Goal: Information Seeking & Learning: Learn about a topic

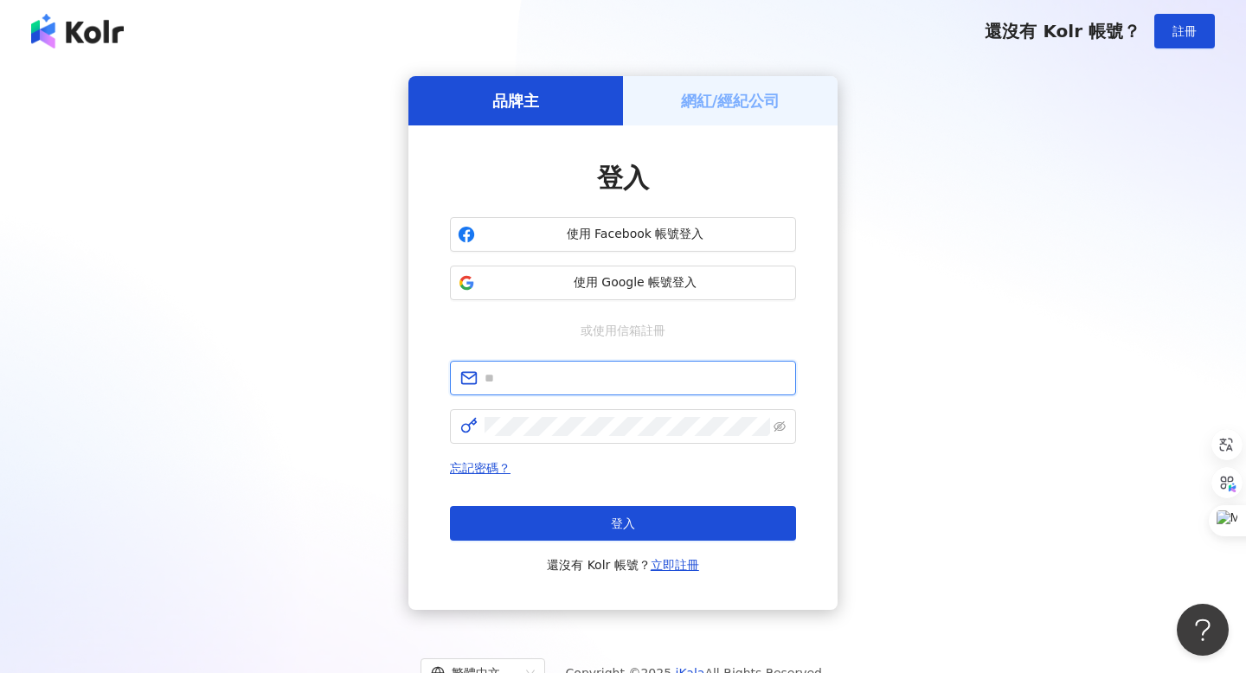
click at [530, 383] on input "text" at bounding box center [635, 378] width 301 height 19
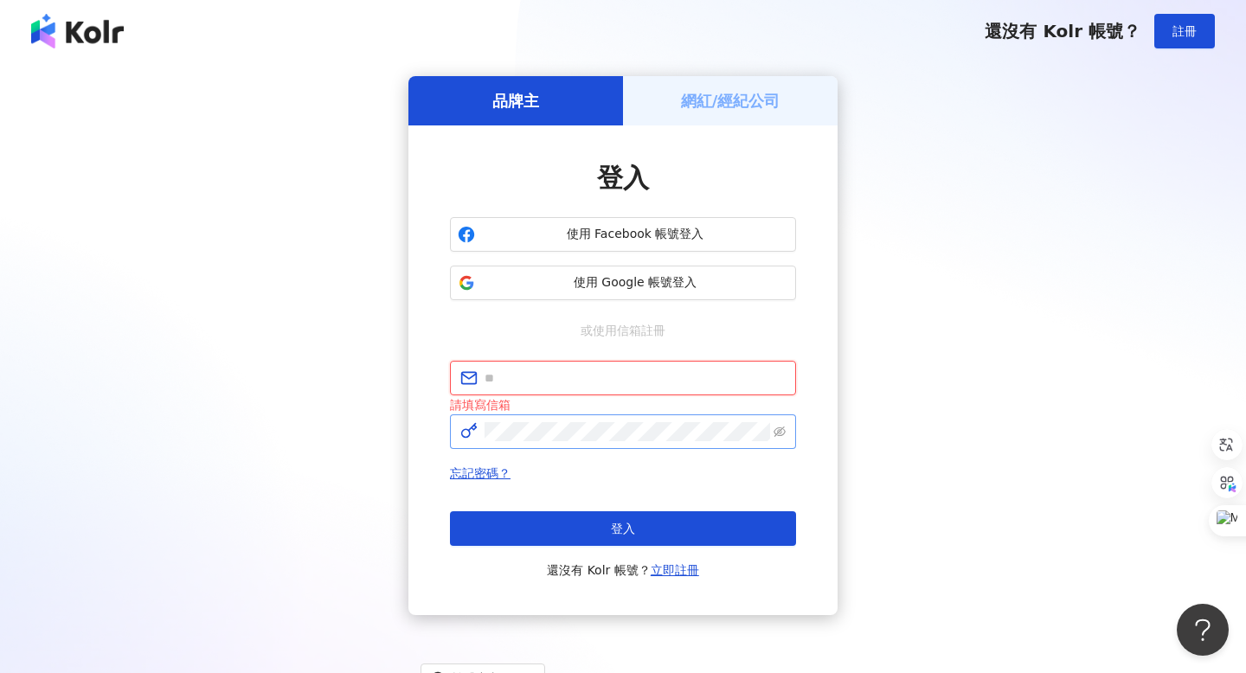
type input "**********"
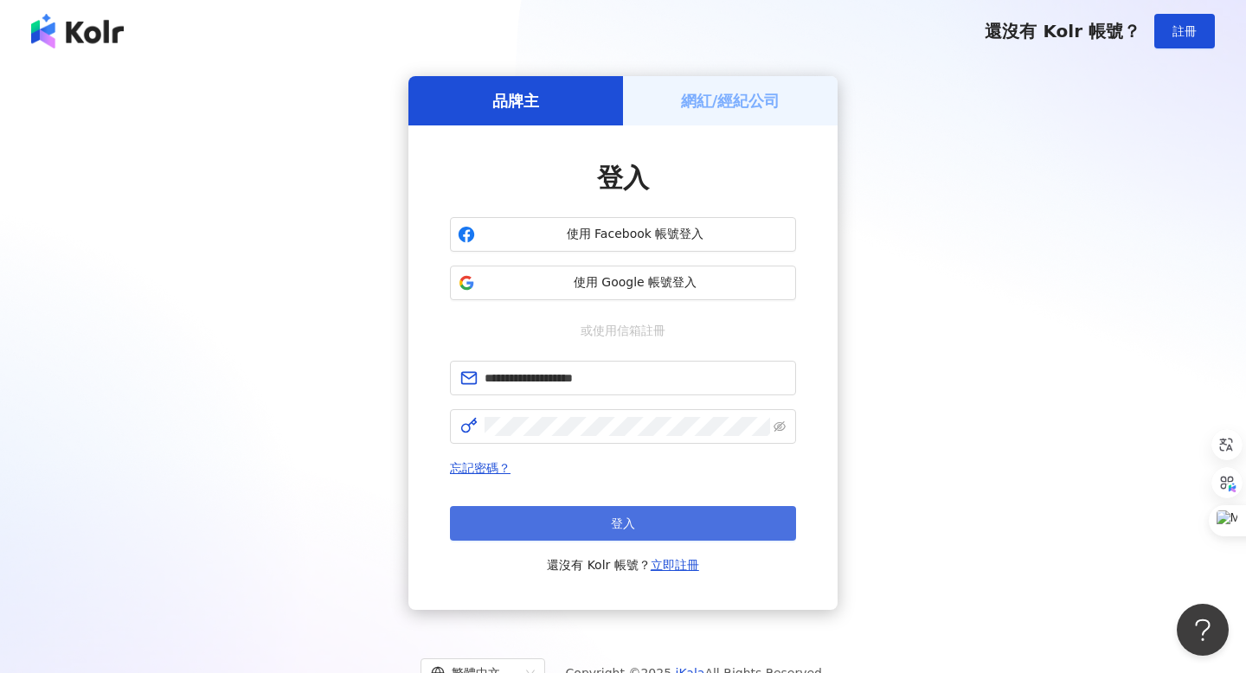
click at [600, 523] on button "登入" at bounding box center [623, 523] width 346 height 35
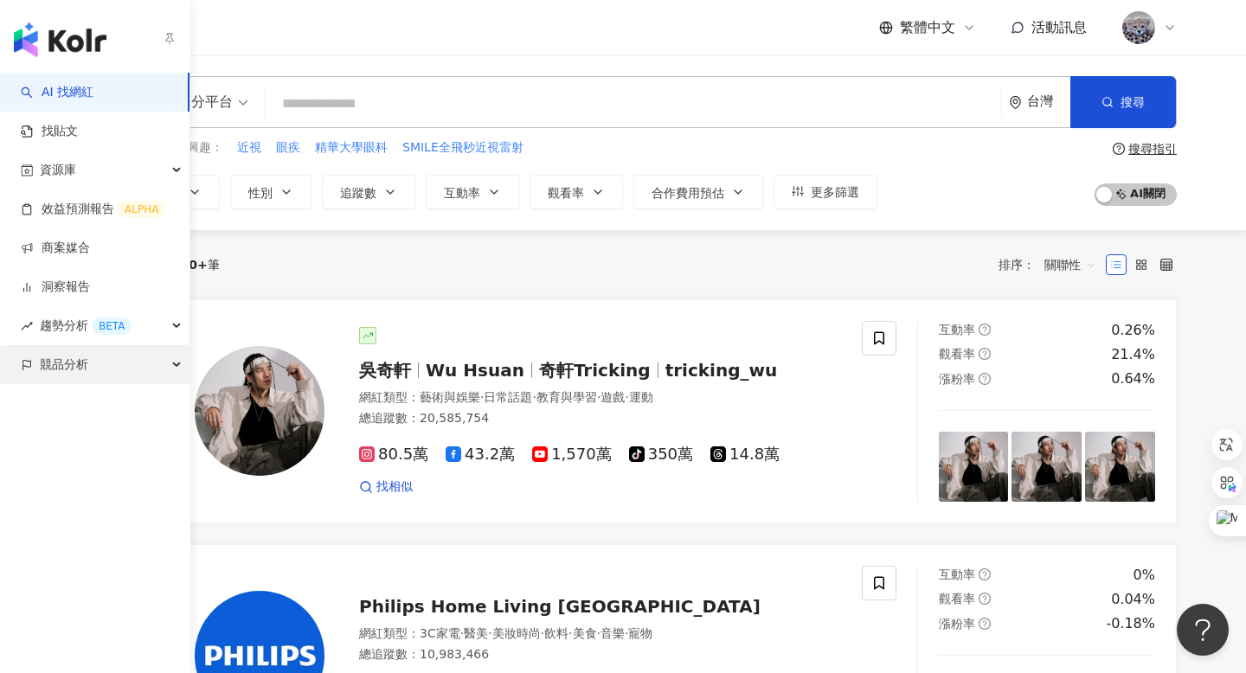
click at [49, 379] on span "競品分析" at bounding box center [64, 364] width 48 height 39
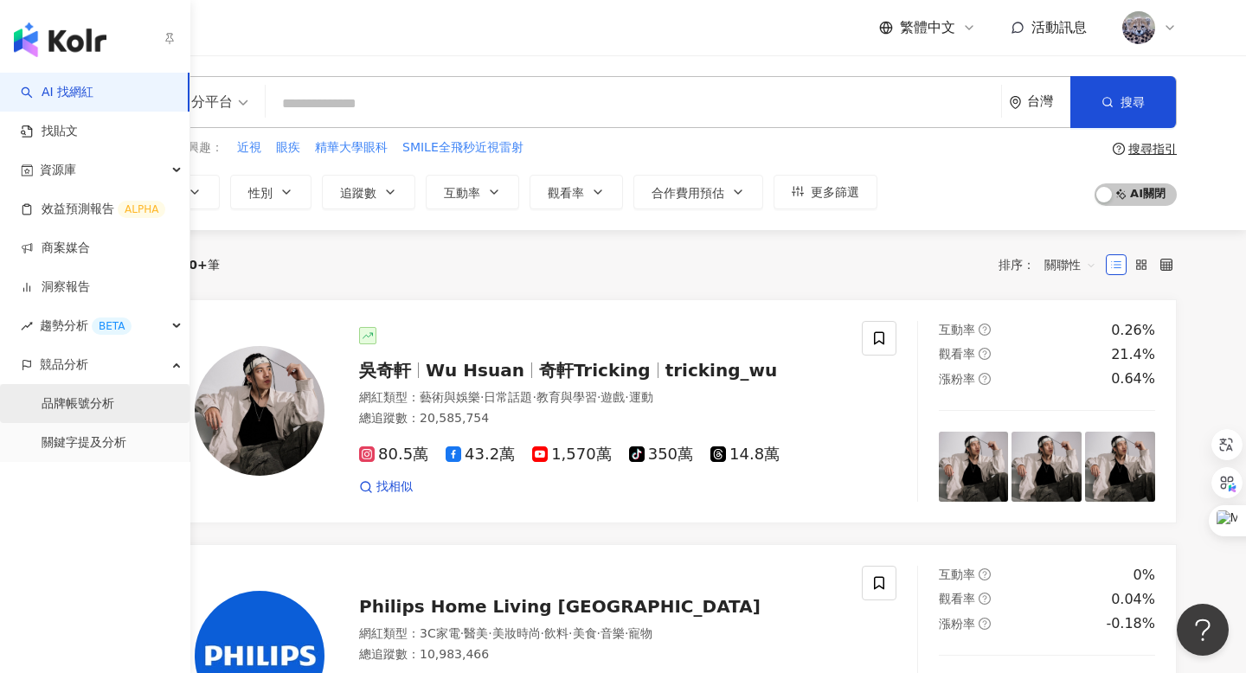
click at [113, 409] on link "品牌帳號分析" at bounding box center [78, 404] width 73 height 17
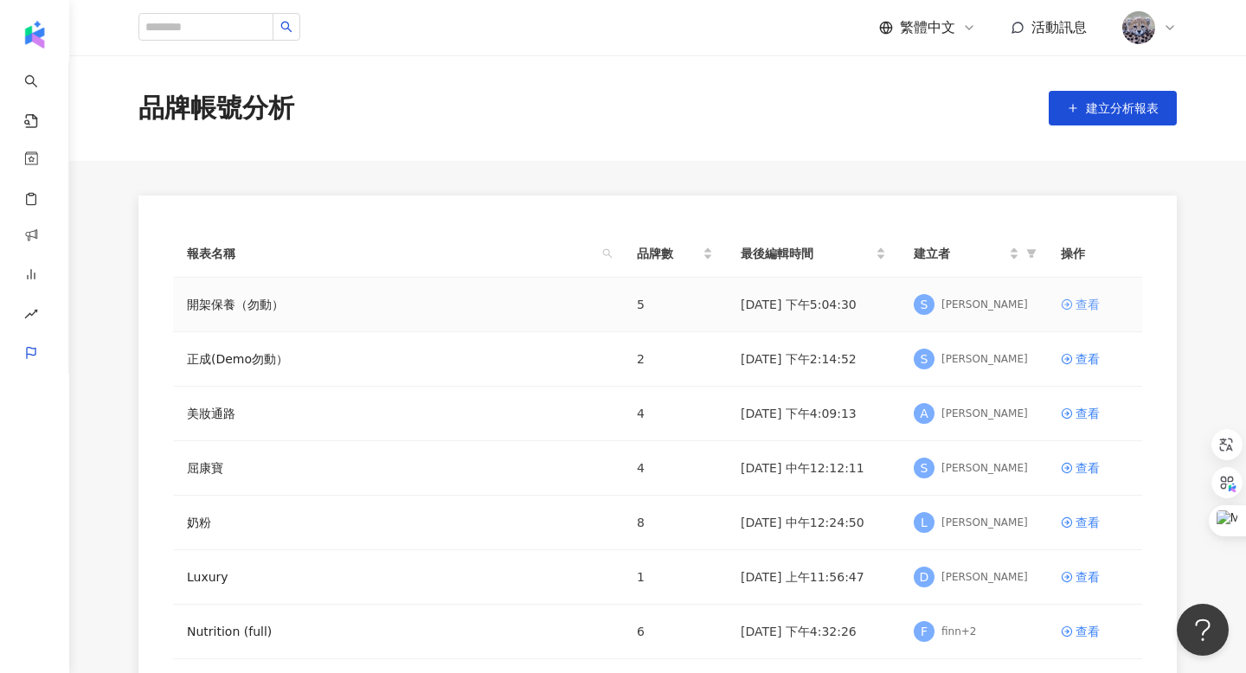
click at [1085, 310] on div "查看" at bounding box center [1088, 304] width 24 height 19
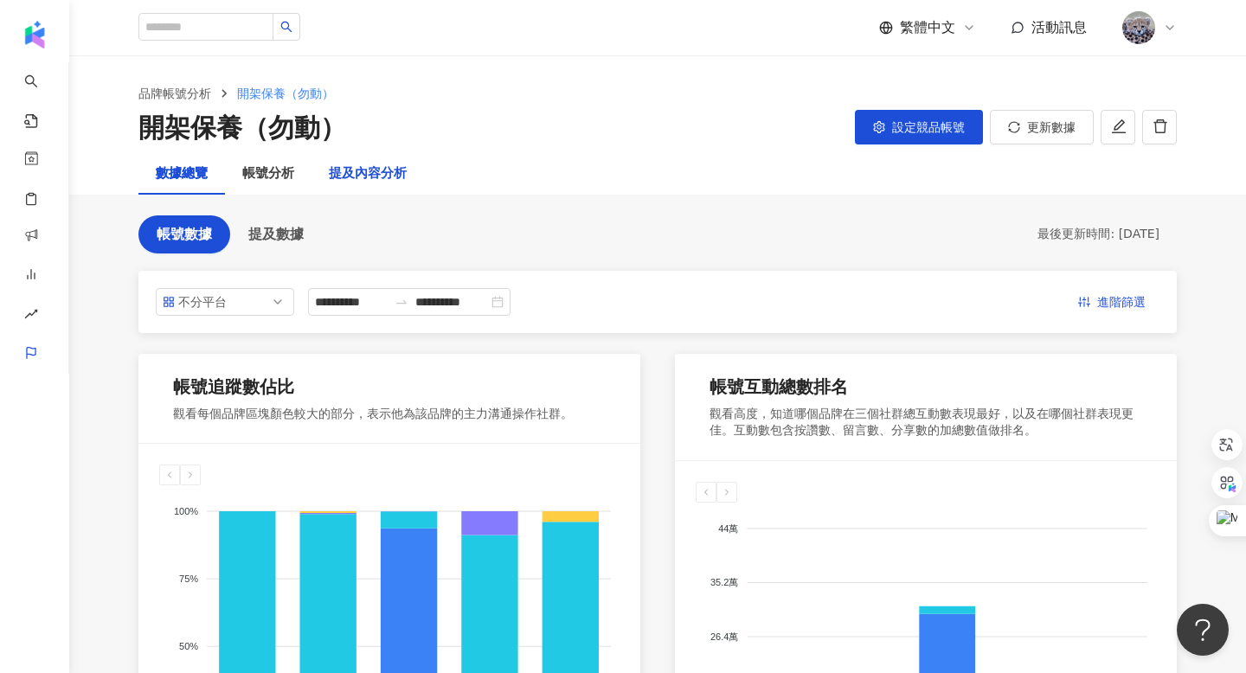
click at [388, 174] on div "提及內容分析" at bounding box center [368, 174] width 78 height 21
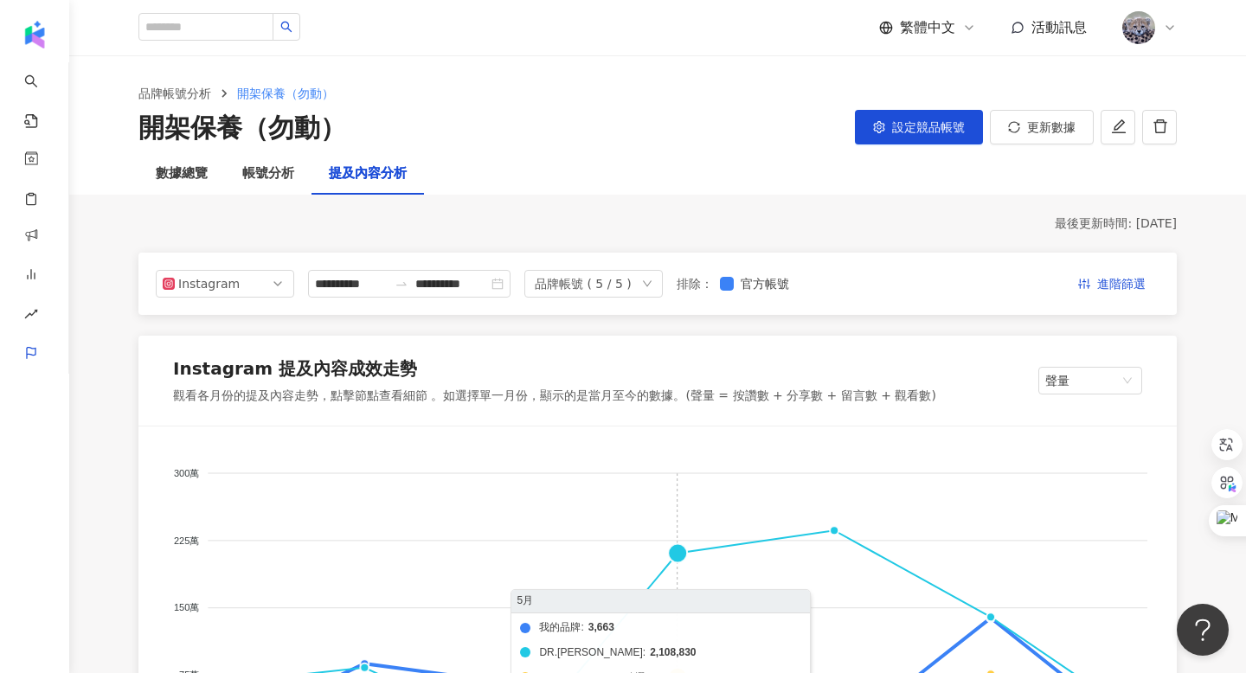
scroll to position [224, 0]
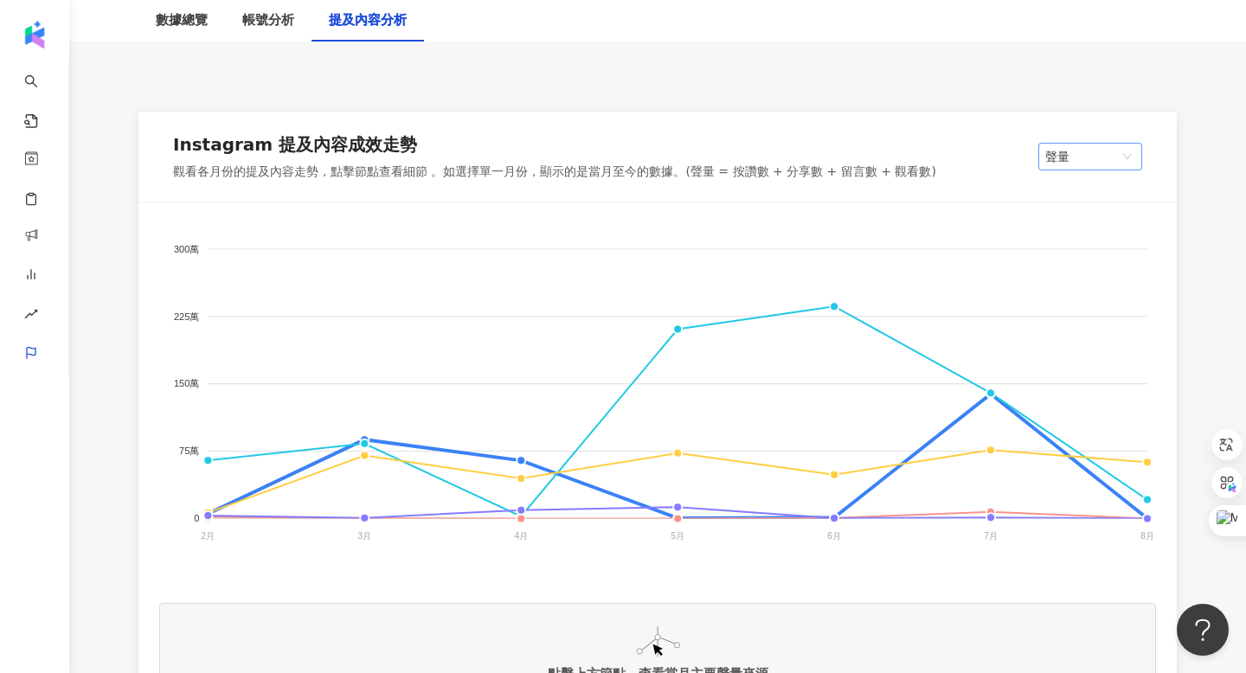
click at [1064, 158] on span "聲量" at bounding box center [1090, 157] width 90 height 26
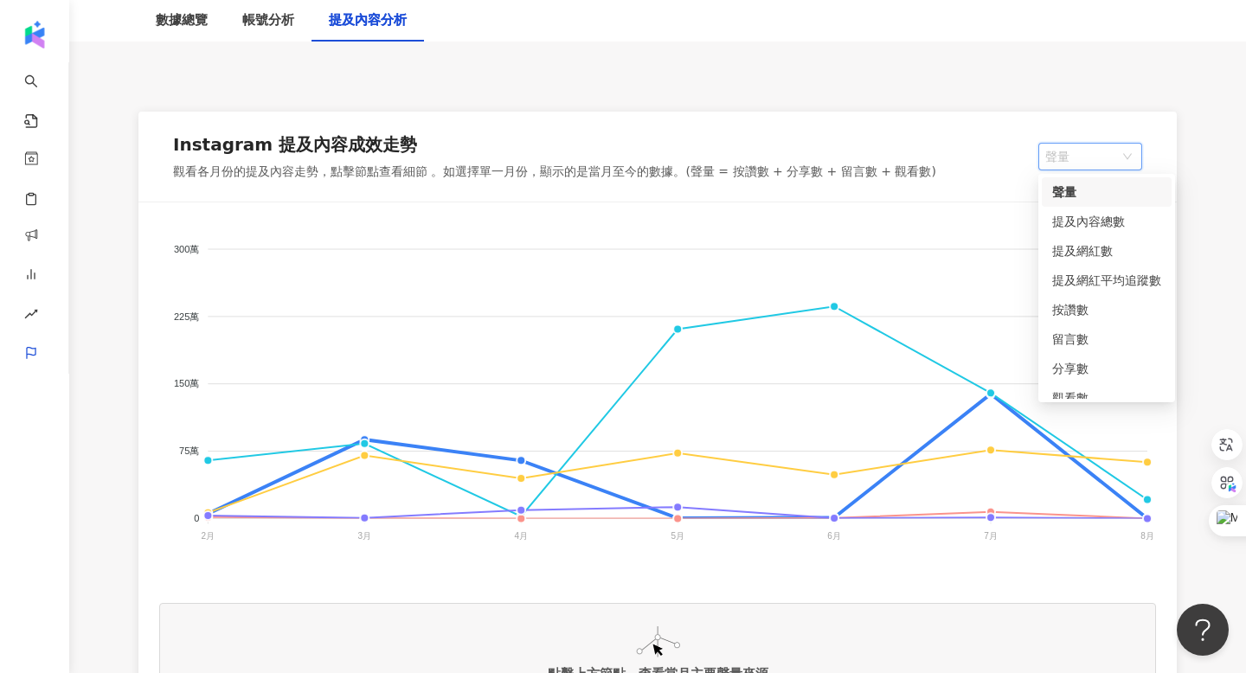
click at [1090, 196] on div "聲量" at bounding box center [1106, 192] width 109 height 19
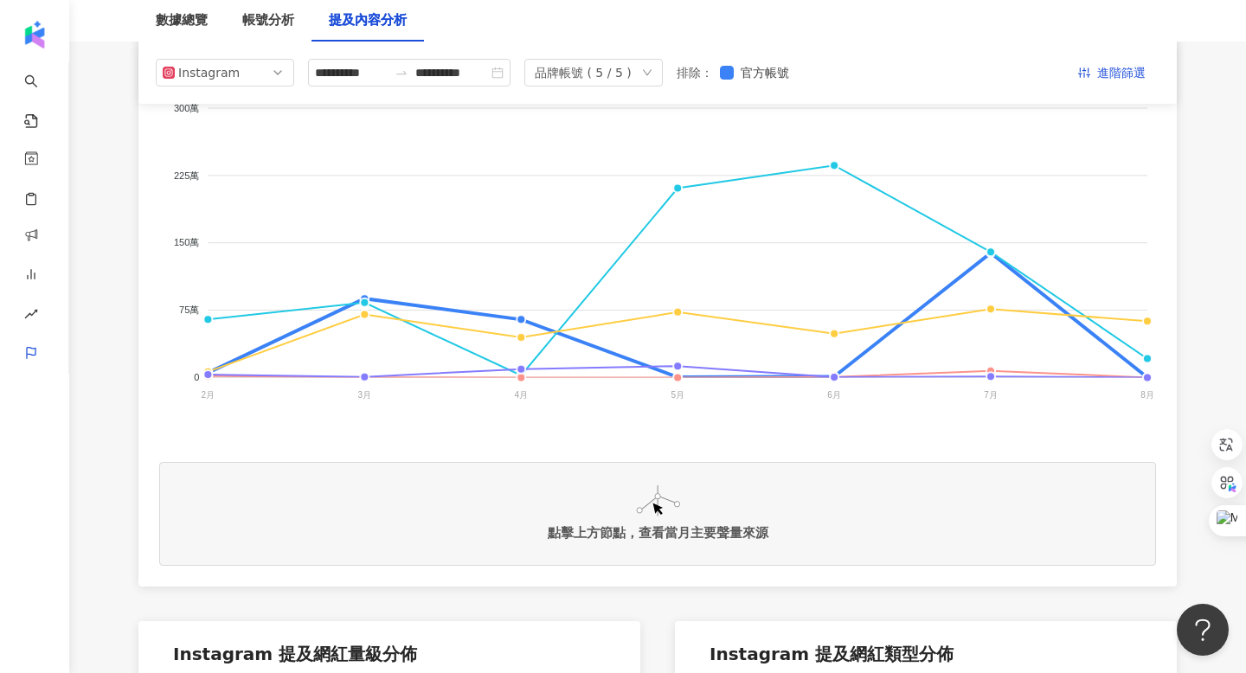
scroll to position [363, 0]
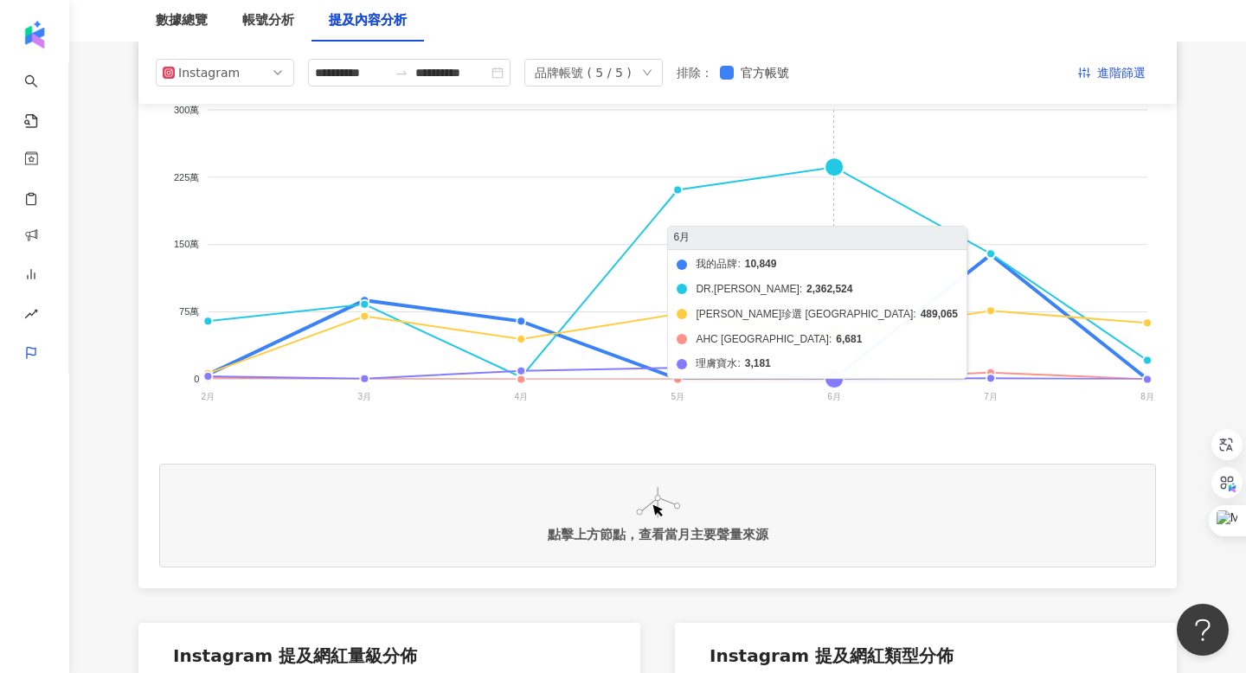
click at [837, 170] on foreignobject "我的品牌 DR.[PERSON_NAME] [PERSON_NAME]珍選 Taiwan AHC Taiwan 理膚寶水" at bounding box center [657, 257] width 997 height 346
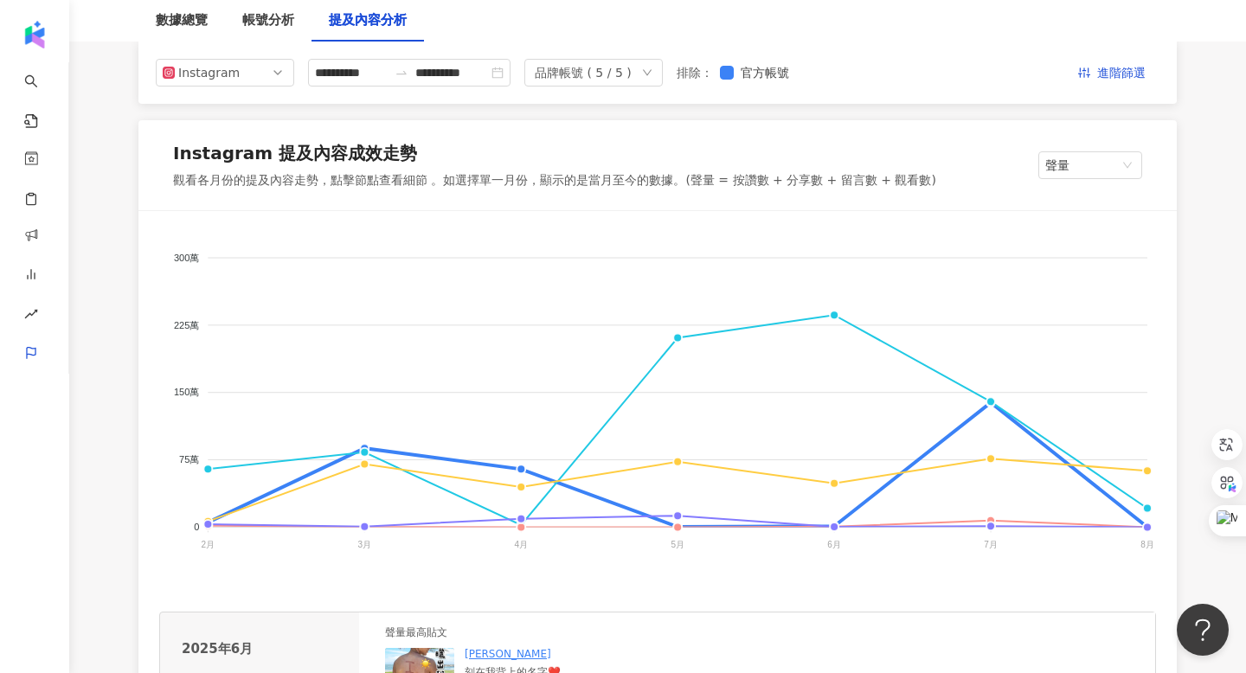
scroll to position [209, 0]
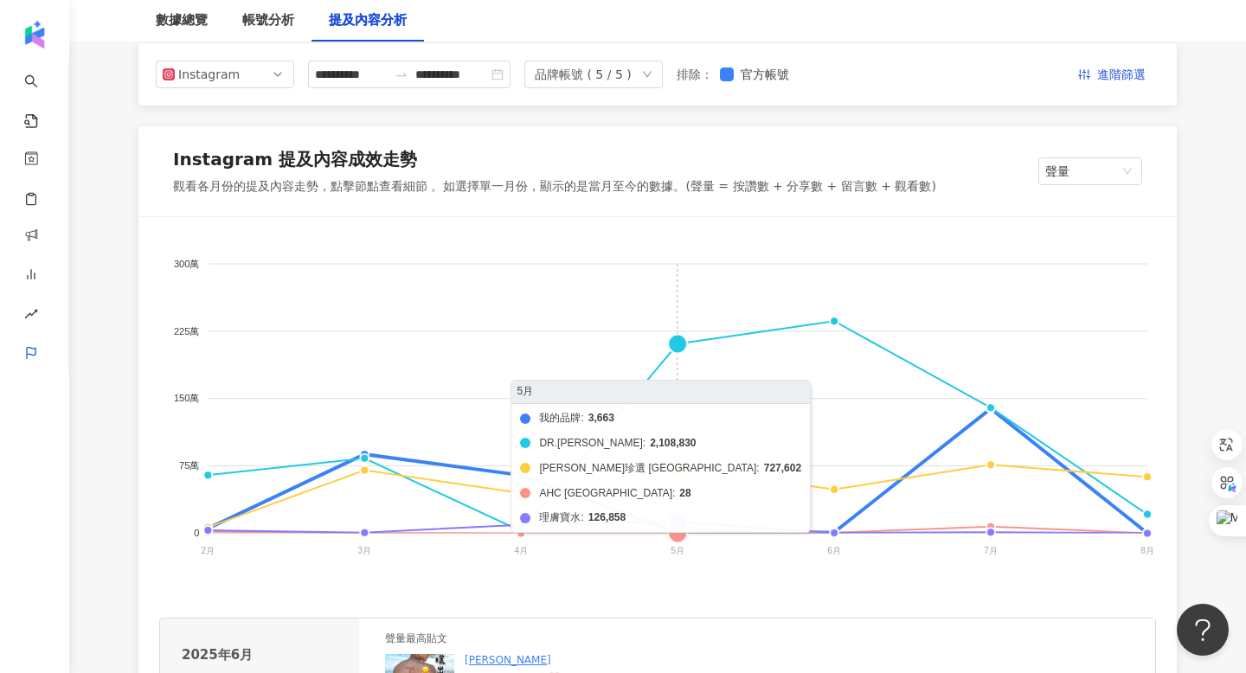
click at [681, 344] on foreignobject "我的品牌 DR.[PERSON_NAME] [PERSON_NAME]珍選 Taiwan AHC Taiwan 理膚寶水" at bounding box center [657, 411] width 997 height 346
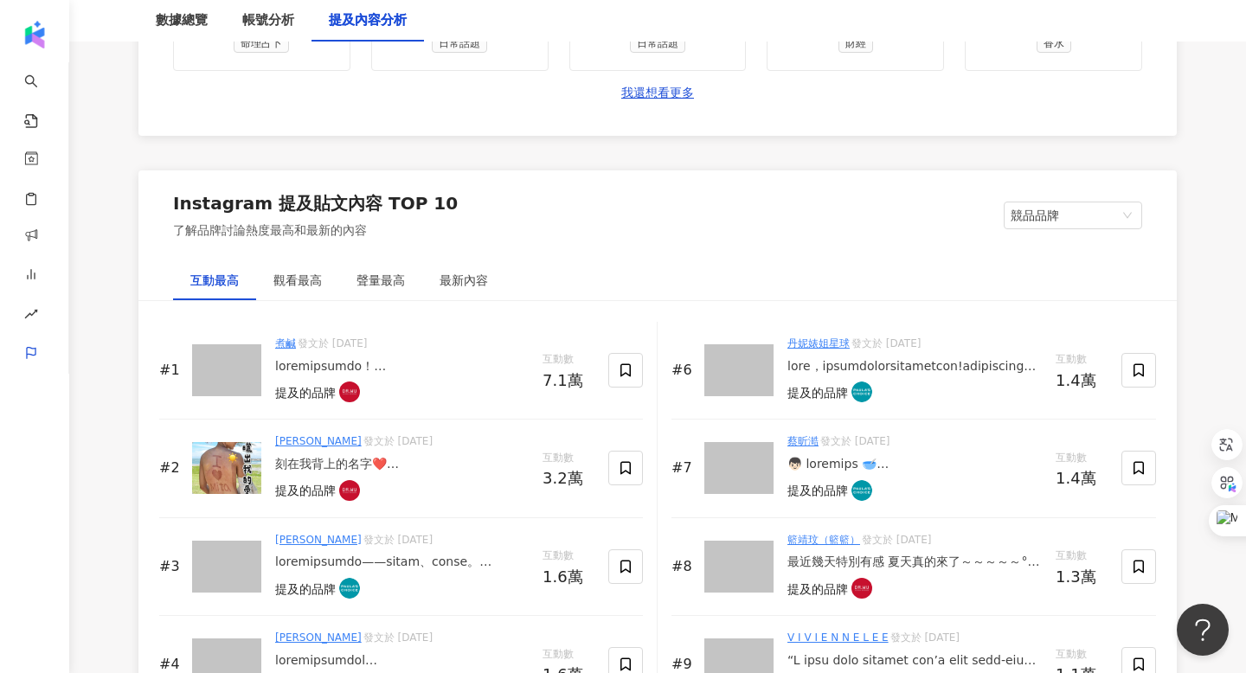
scroll to position [2505, 0]
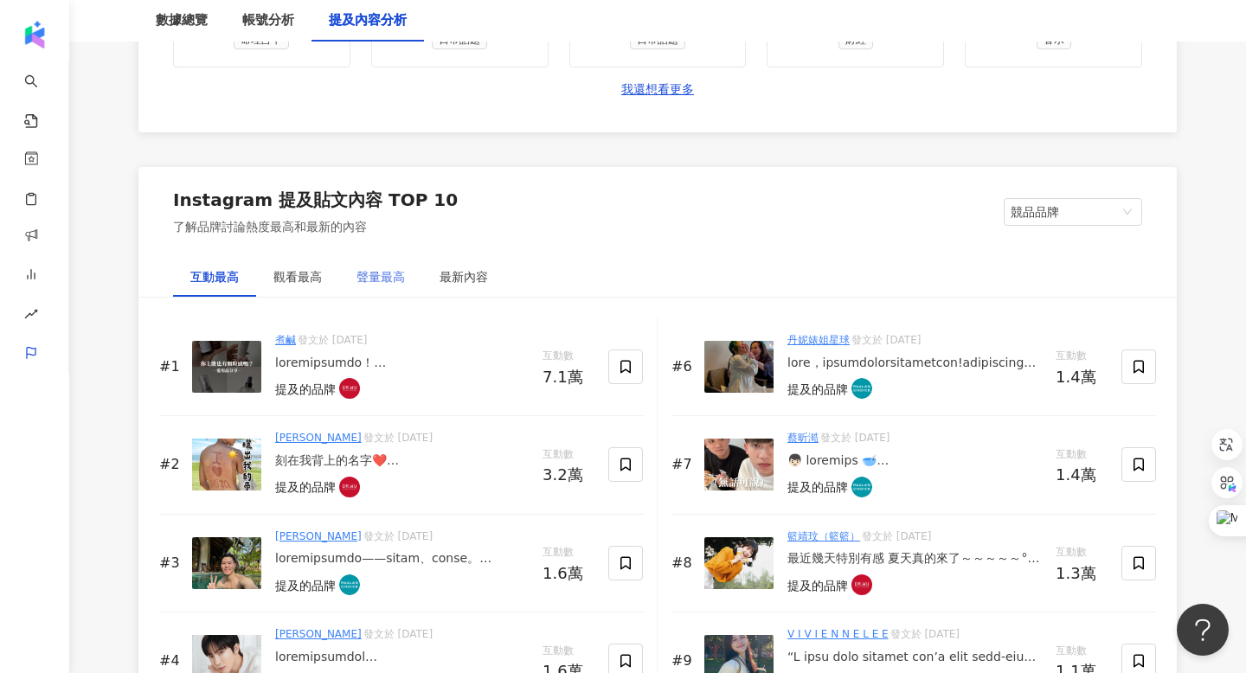
click at [369, 293] on div "聲量最高" at bounding box center [380, 277] width 83 height 40
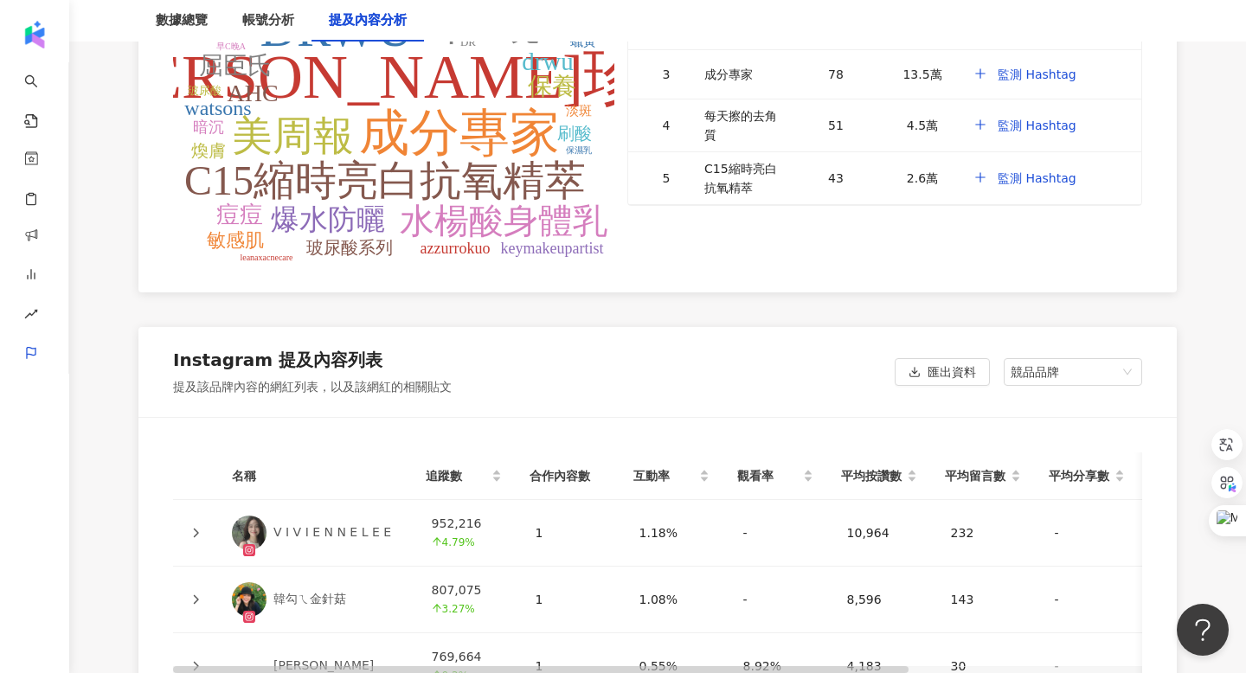
scroll to position [3600, 0]
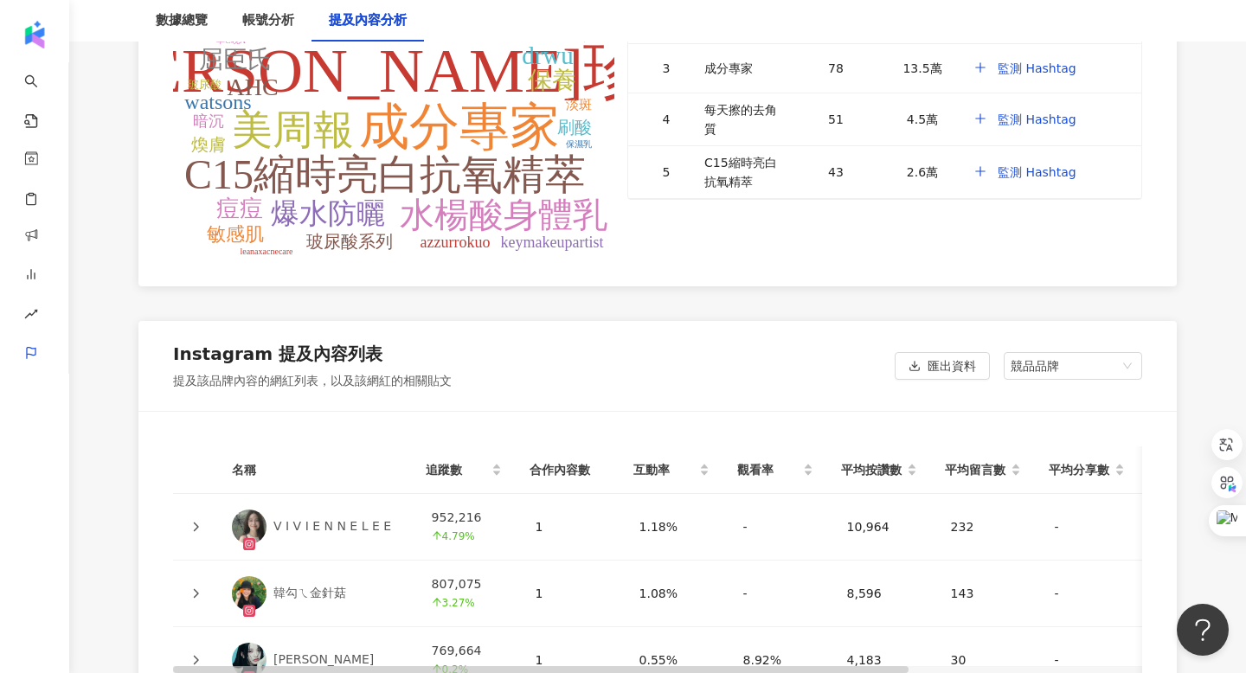
click at [867, 279] on div "Hashtag 文字雲分析 [PERSON_NAME]珍選 DRWU 成分專家 每天擦的去角質 C15縮時亮白抗氧精萃 美周報 早C晚C 水楊酸身體乳 爆水防…" at bounding box center [657, 73] width 1039 height 428
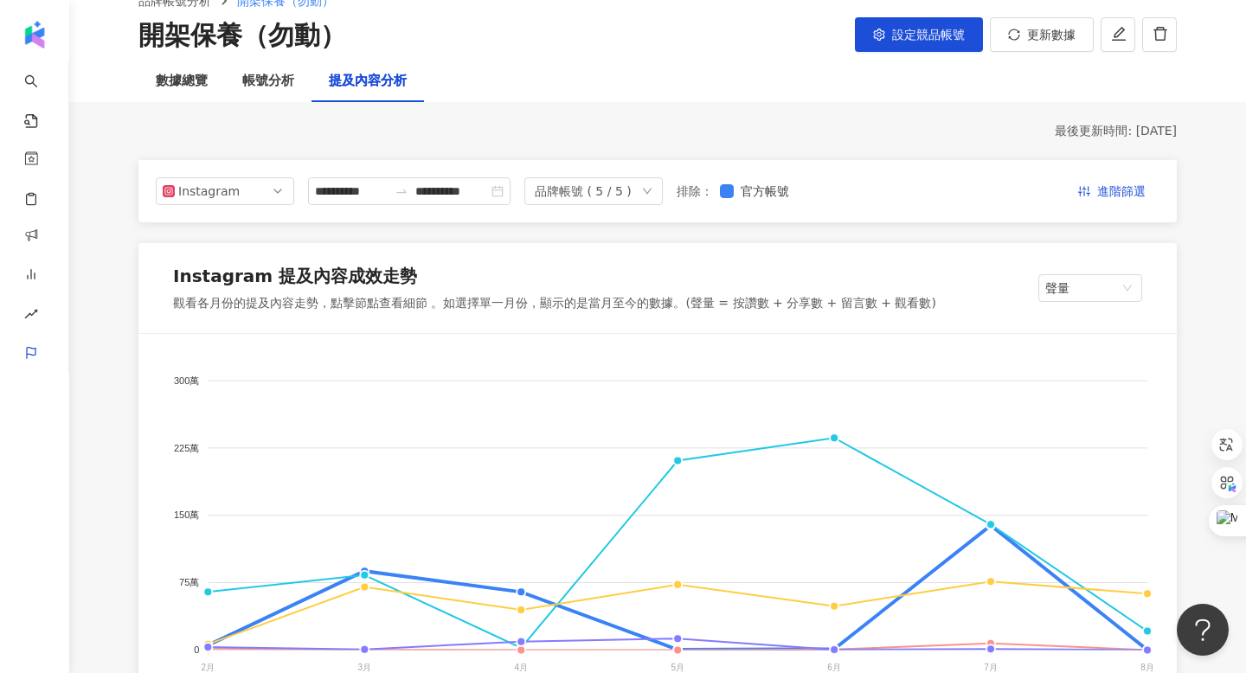
scroll to position [0, 0]
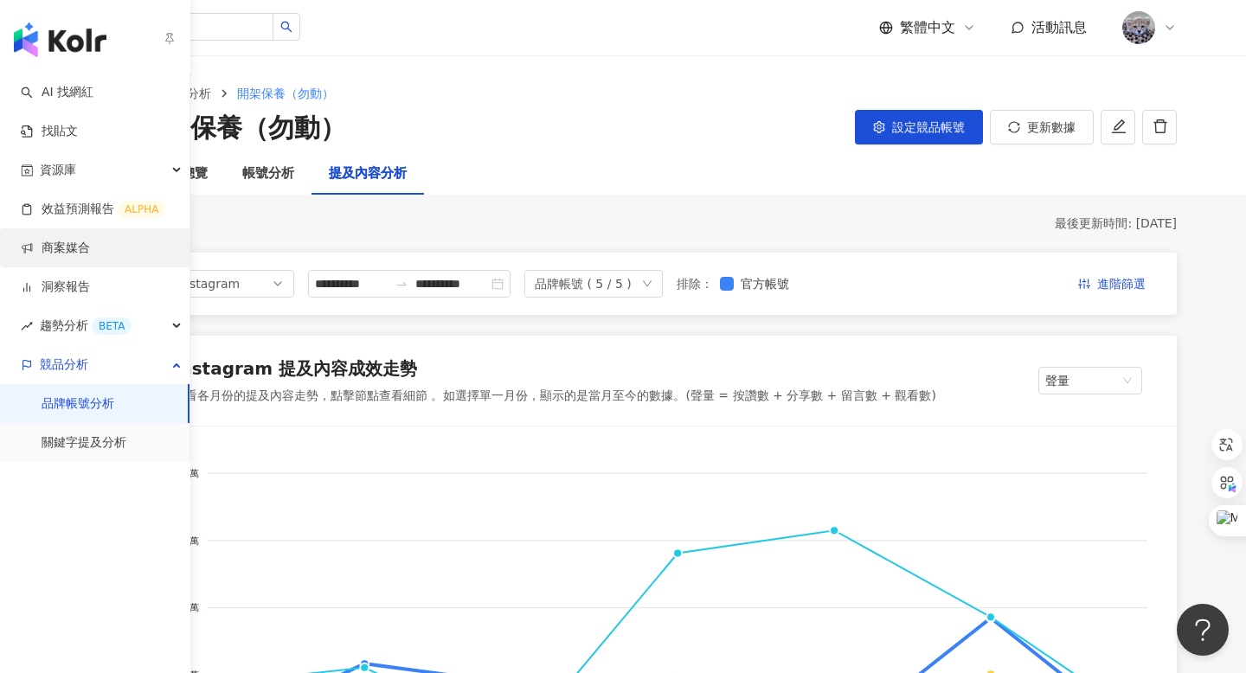
click at [58, 257] on link "商案媒合" at bounding box center [55, 248] width 69 height 17
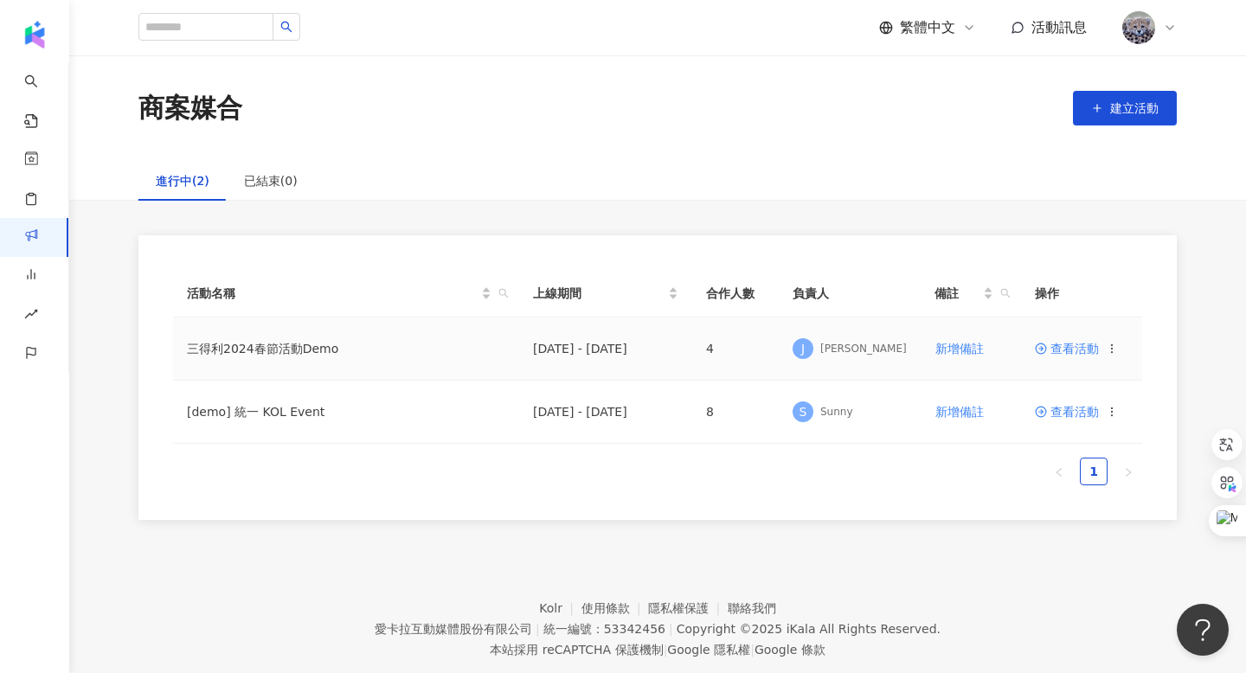
click at [1083, 348] on span "查看活動" at bounding box center [1067, 349] width 64 height 12
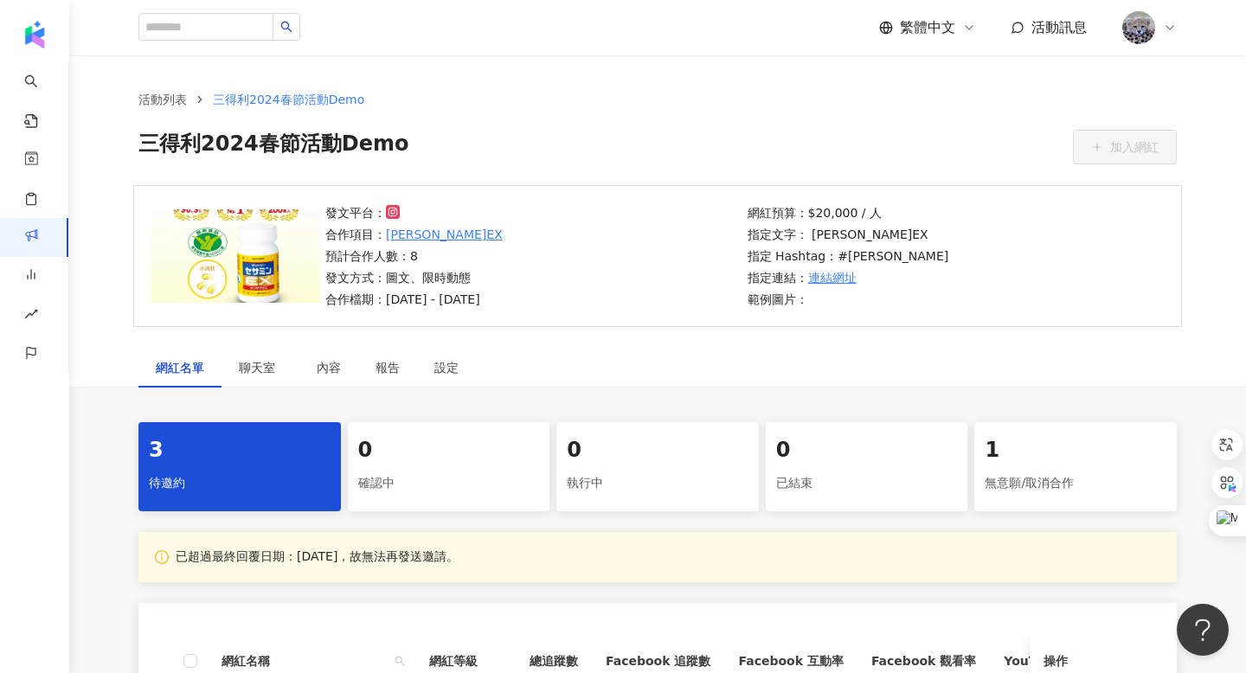
scroll to position [185, 0]
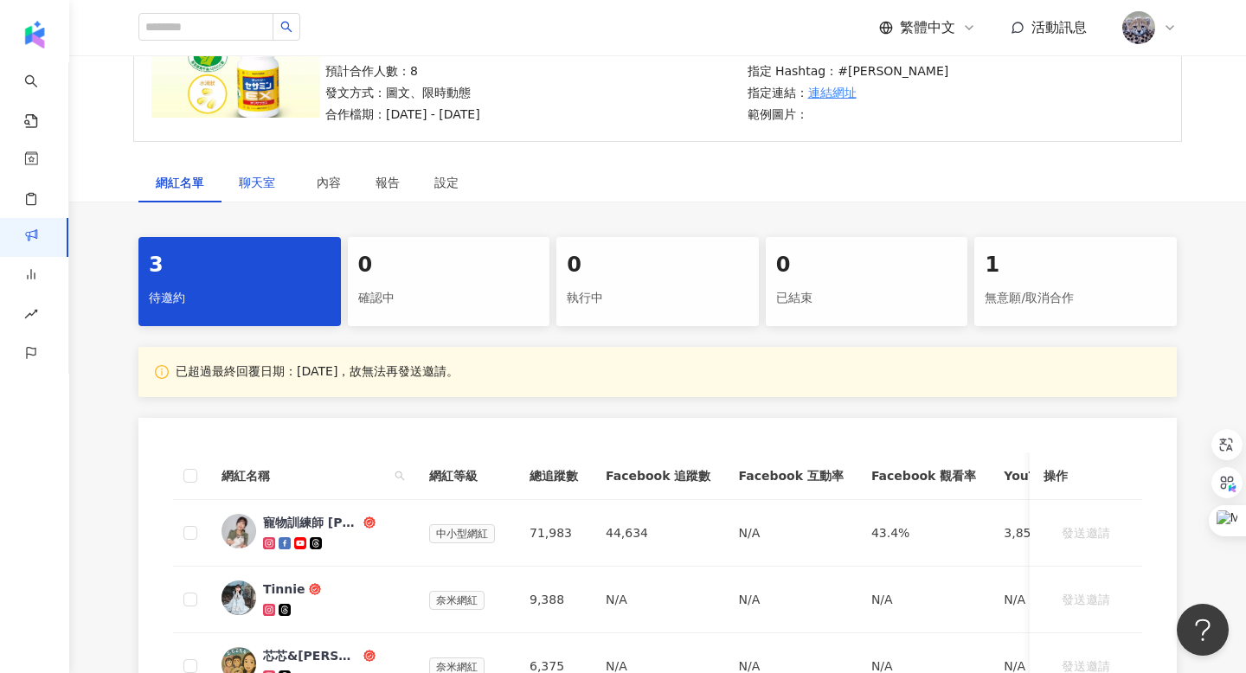
click at [271, 183] on span "聊天室" at bounding box center [260, 183] width 43 height 12
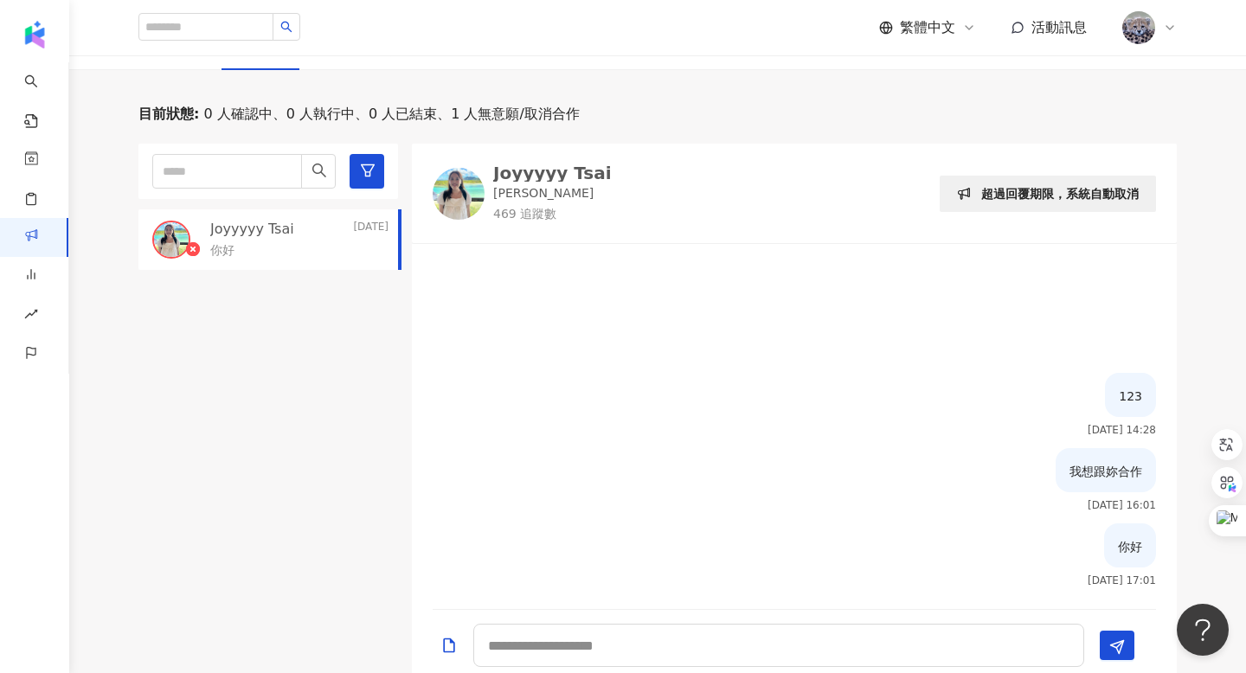
scroll to position [328, 0]
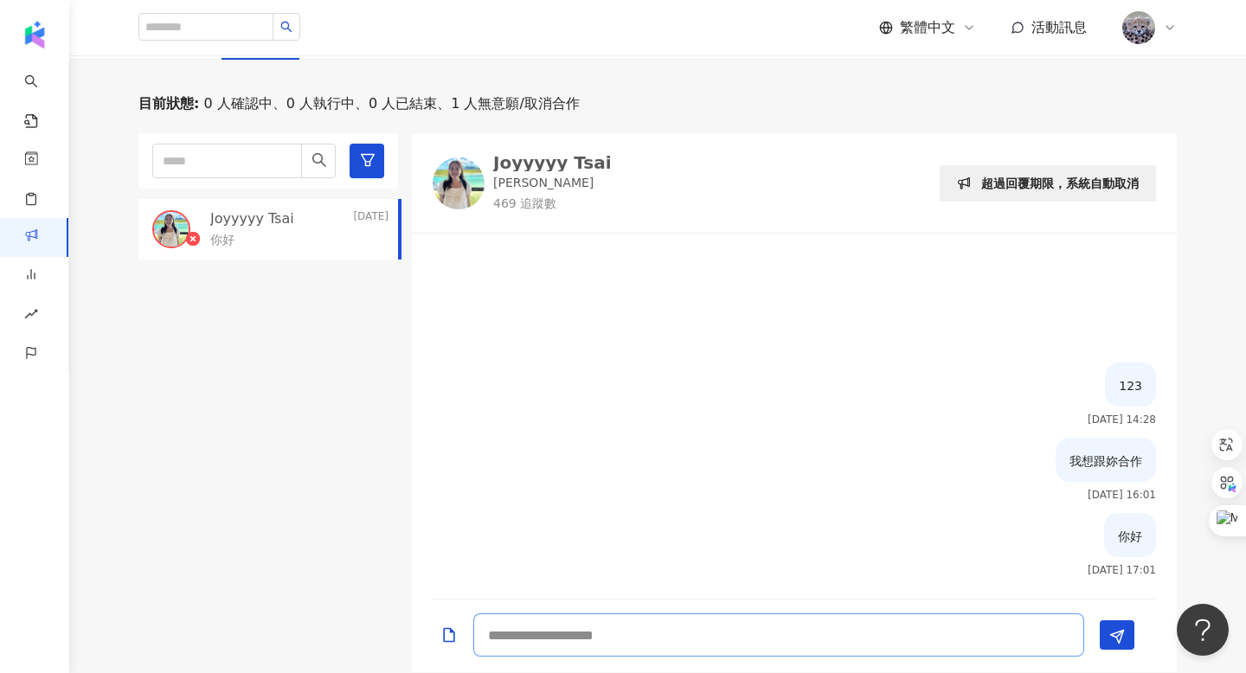
click at [691, 640] on textarea at bounding box center [778, 635] width 611 height 43
